Goal: Information Seeking & Learning: Learn about a topic

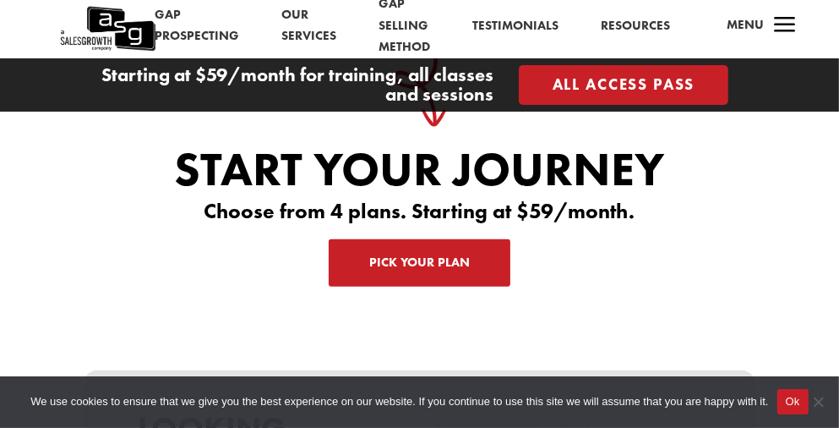
scroll to position [5409, 0]
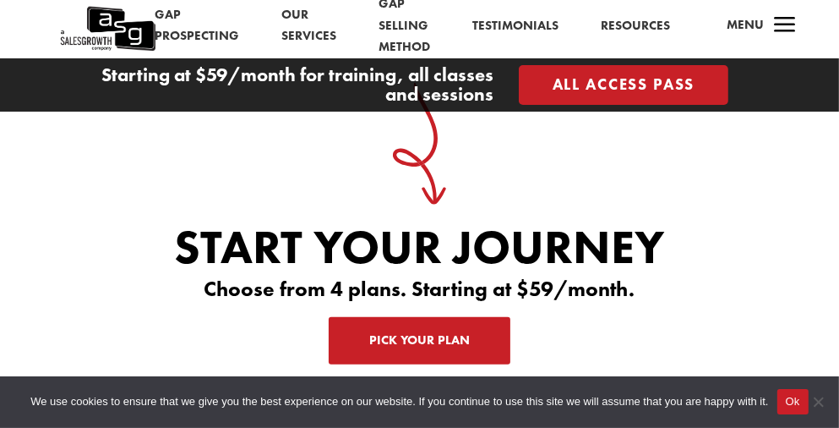
click at [300, 11] on link "Our Services" at bounding box center [309, 25] width 55 height 43
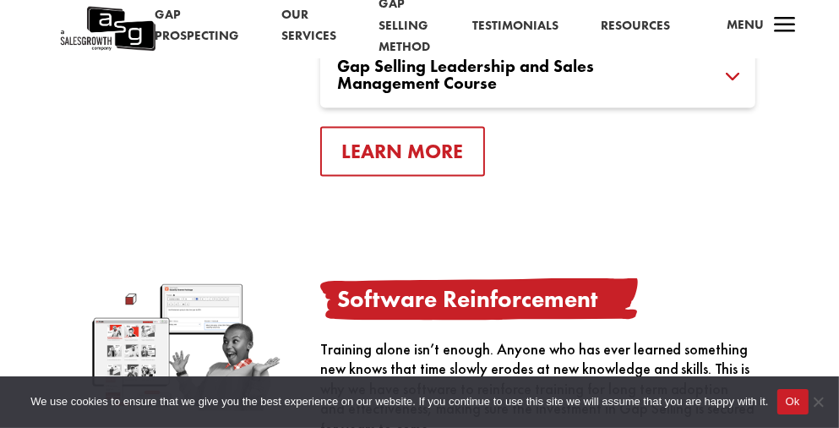
scroll to position [1944, 0]
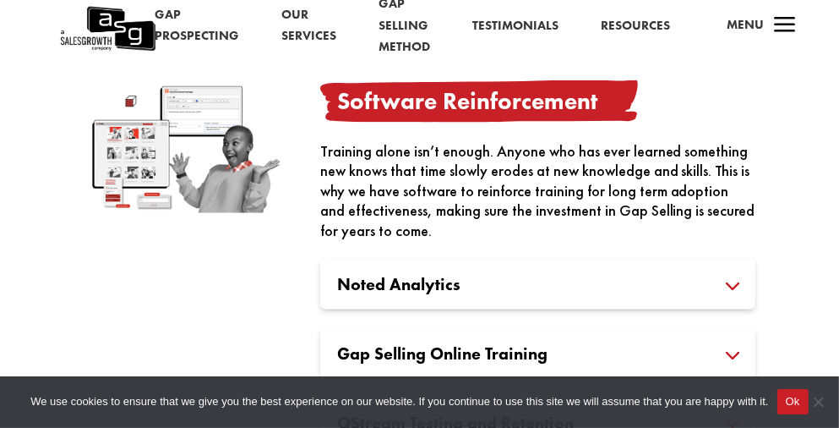
click at [751, 20] on span "Menu" at bounding box center [746, 24] width 37 height 17
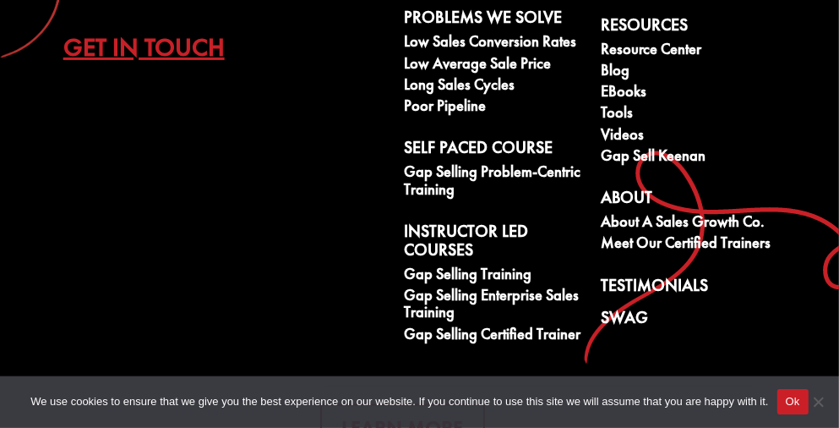
scroll to position [2028, 0]
click at [450, 276] on link "Gap Selling Training" at bounding box center [493, 275] width 178 height 21
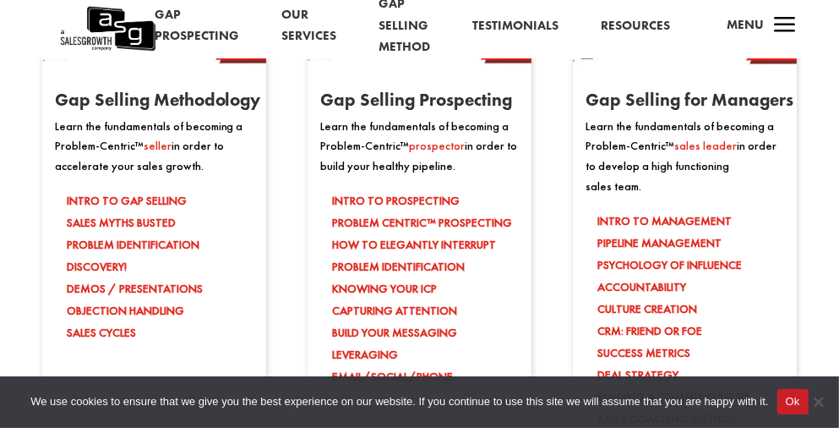
scroll to position [1521, 0]
